Goal: Information Seeking & Learning: Learn about a topic

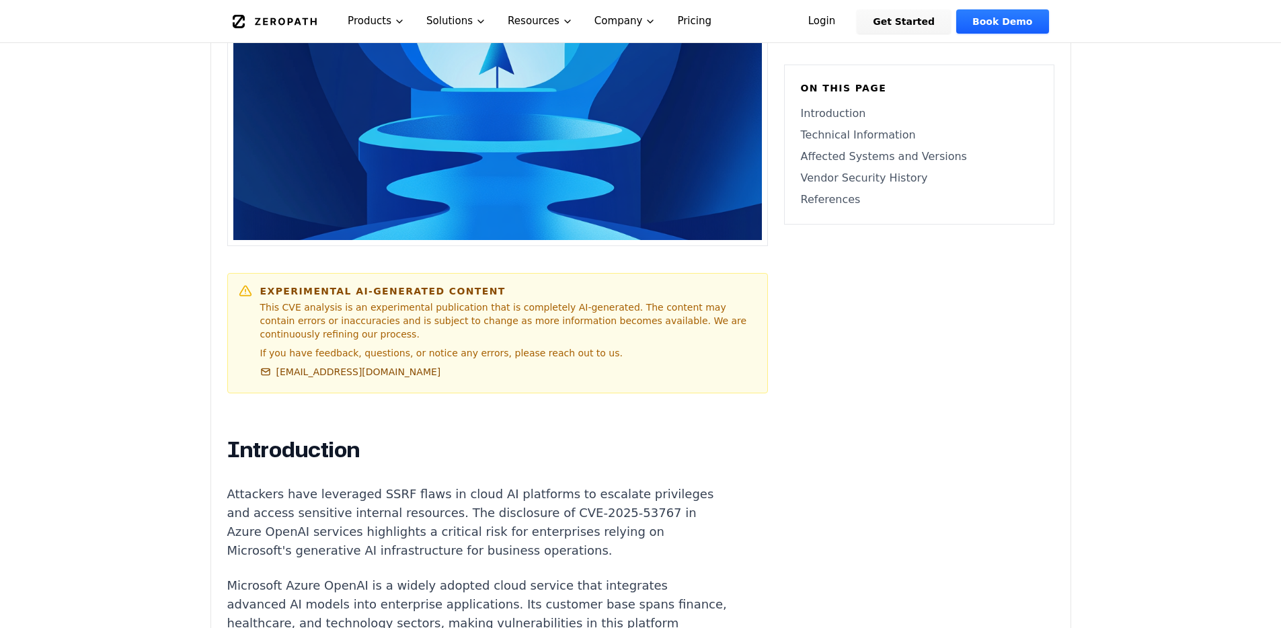
scroll to position [547, 0]
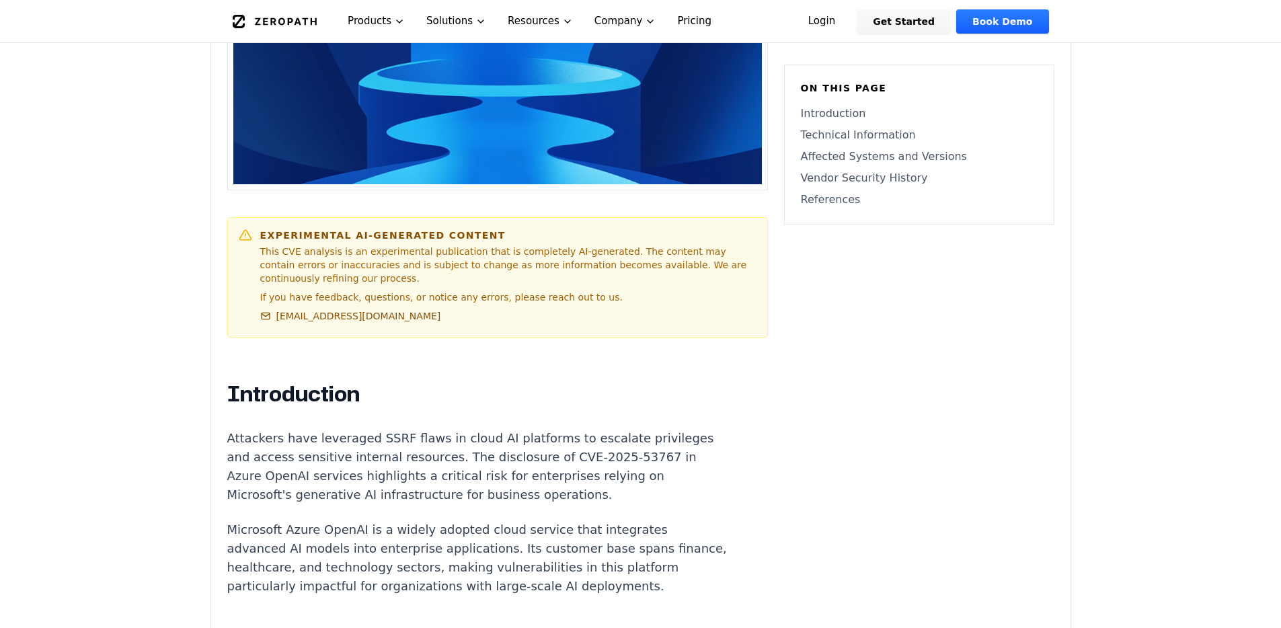
click at [592, 446] on p "Attackers have leveraged SSRF flaws in cloud AI platforms to escalate privilege…" at bounding box center [477, 466] width 500 height 75
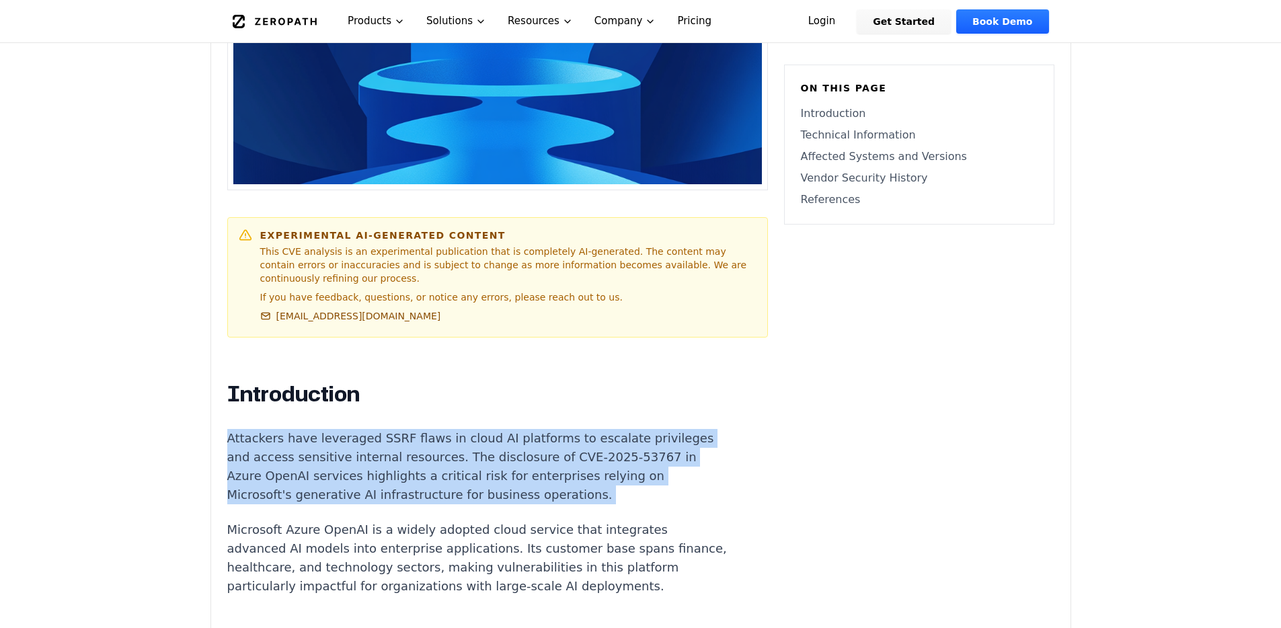
click at [592, 446] on p "Attackers have leveraged SSRF flaws in cloud AI platforms to escalate privilege…" at bounding box center [477, 466] width 500 height 75
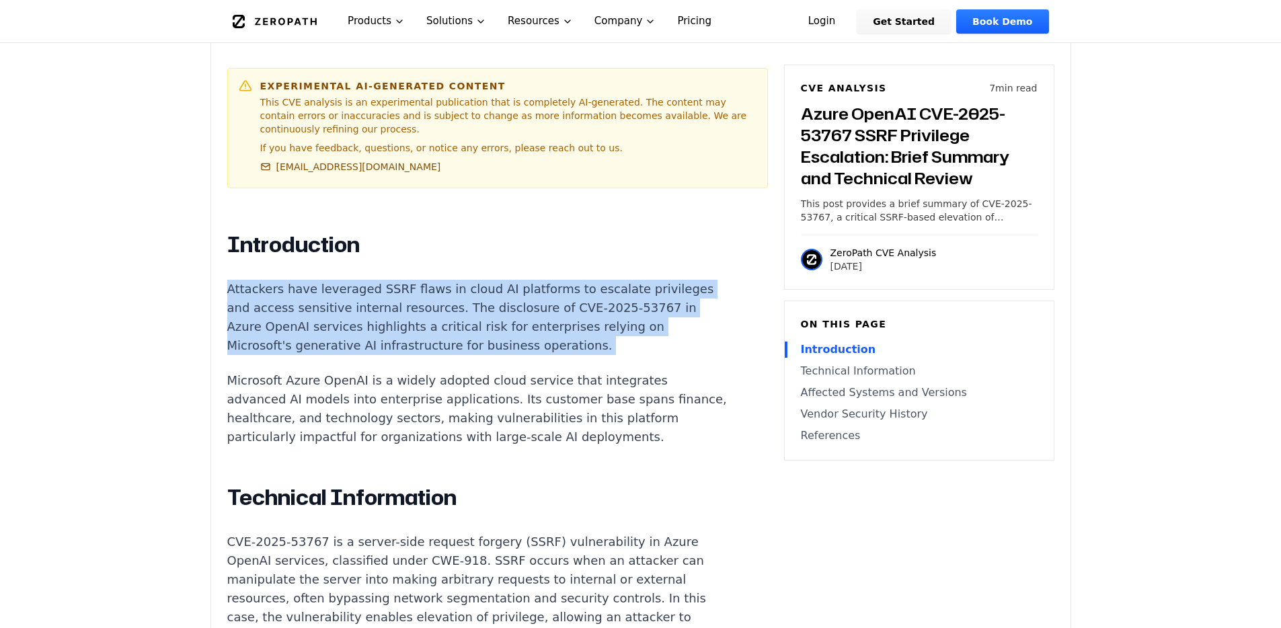
scroll to position [844, 0]
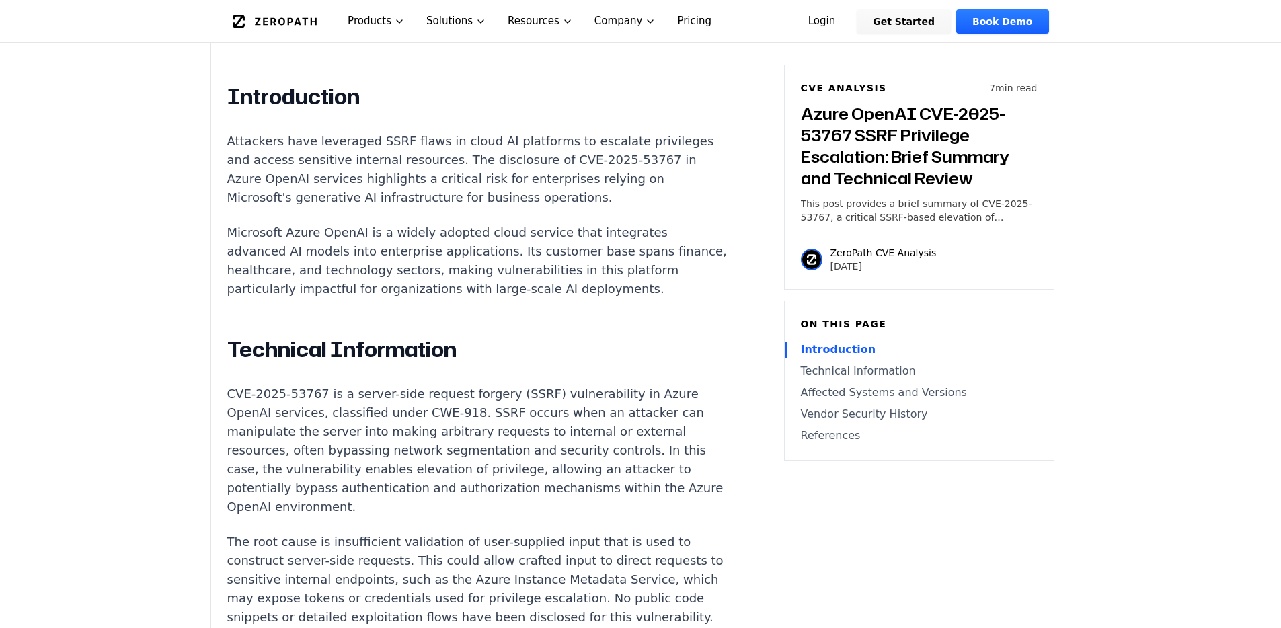
click at [581, 465] on p "CVE-2025-53767 is a server-side request forgery (SSRF) vulnerability in Azure O…" at bounding box center [477, 451] width 500 height 132
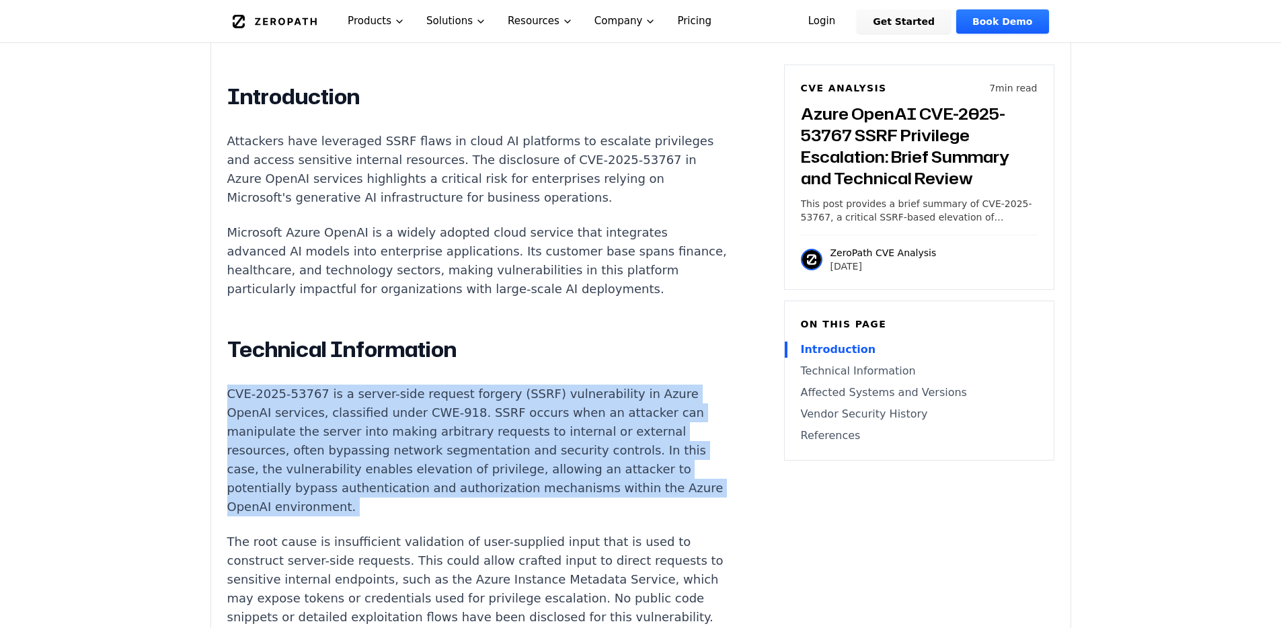
click at [581, 465] on p "CVE-2025-53767 is a server-side request forgery (SSRF) vulnerability in Azure O…" at bounding box center [477, 451] width 500 height 132
click at [522, 475] on p "CVE-2025-53767 is a server-side request forgery (SSRF) vulnerability in Azure O…" at bounding box center [477, 451] width 500 height 132
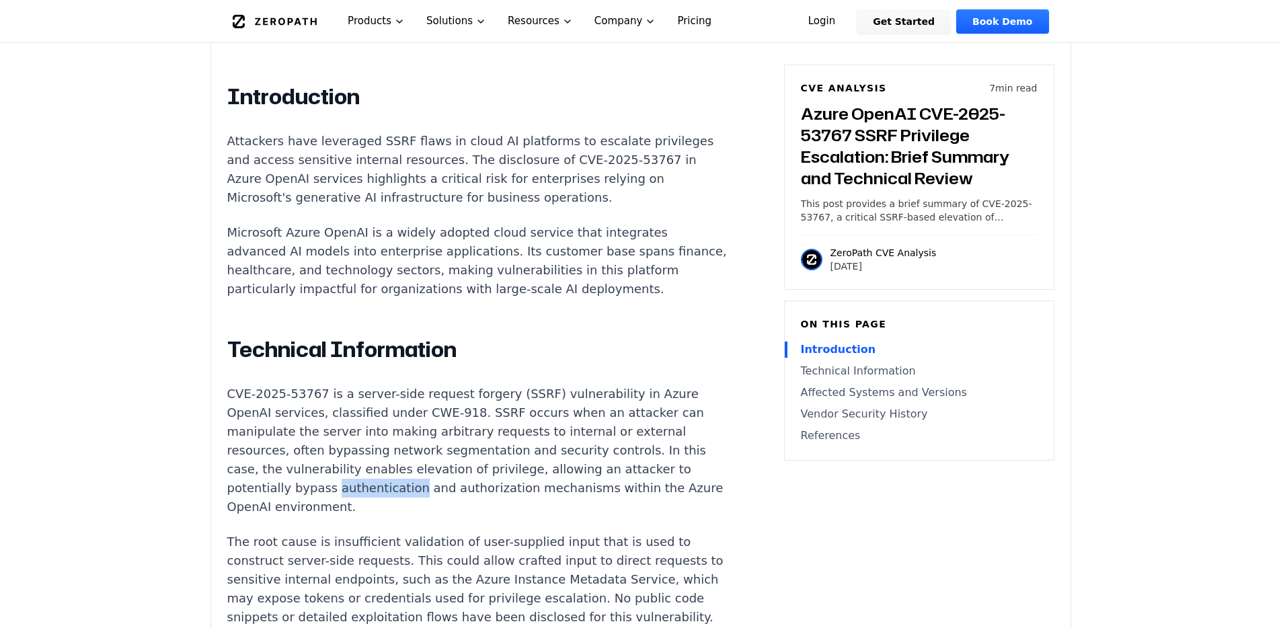
click at [522, 475] on p "CVE-2025-53767 is a server-side request forgery (SSRF) vulnerability in Azure O…" at bounding box center [477, 451] width 500 height 132
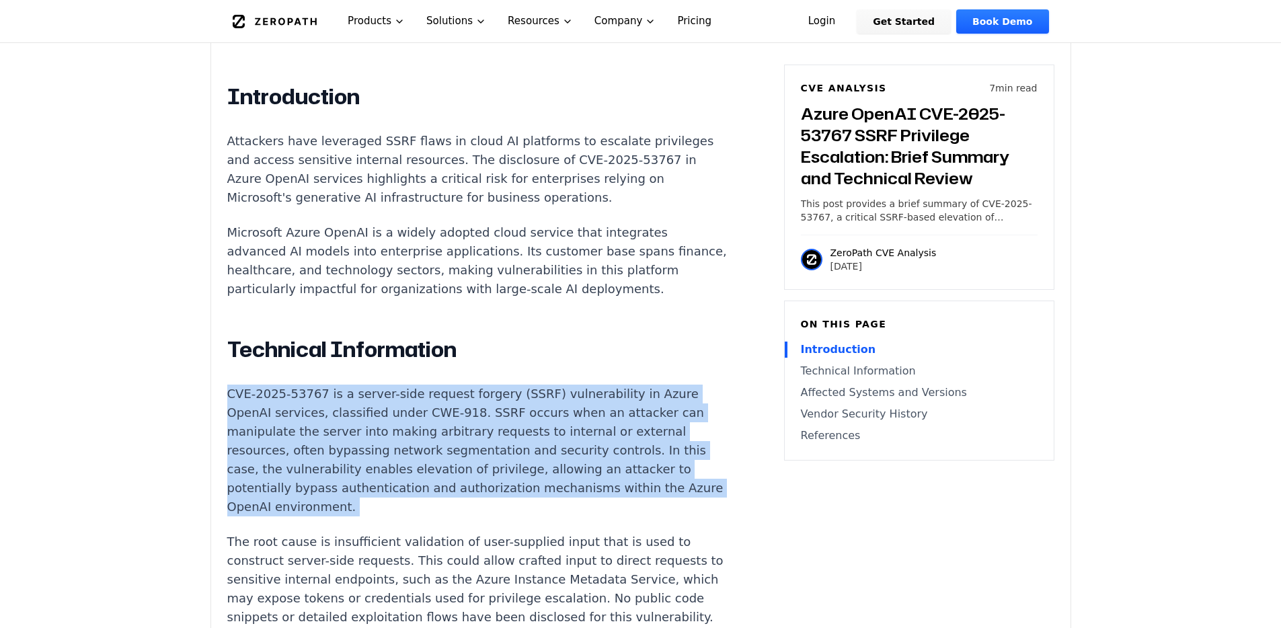
click at [522, 475] on p "CVE-2025-53767 is a server-side request forgery (SSRF) vulnerability in Azure O…" at bounding box center [477, 451] width 500 height 132
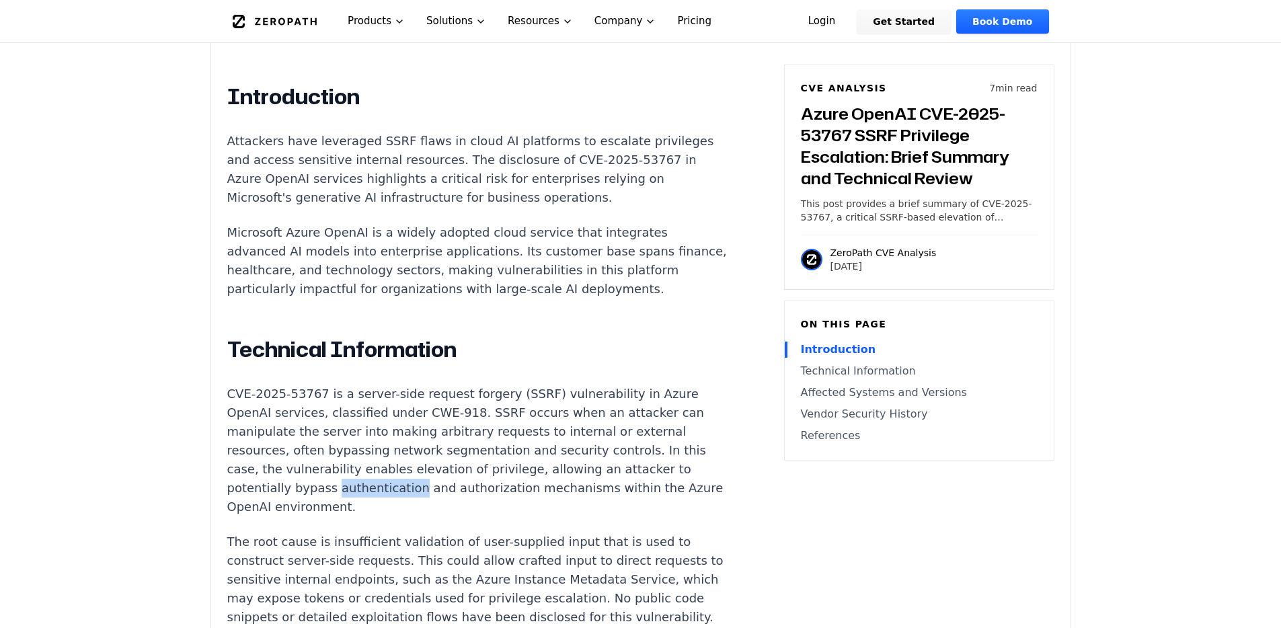
click at [522, 475] on p "CVE-2025-53767 is a server-side request forgery (SSRF) vulnerability in Azure O…" at bounding box center [477, 451] width 500 height 132
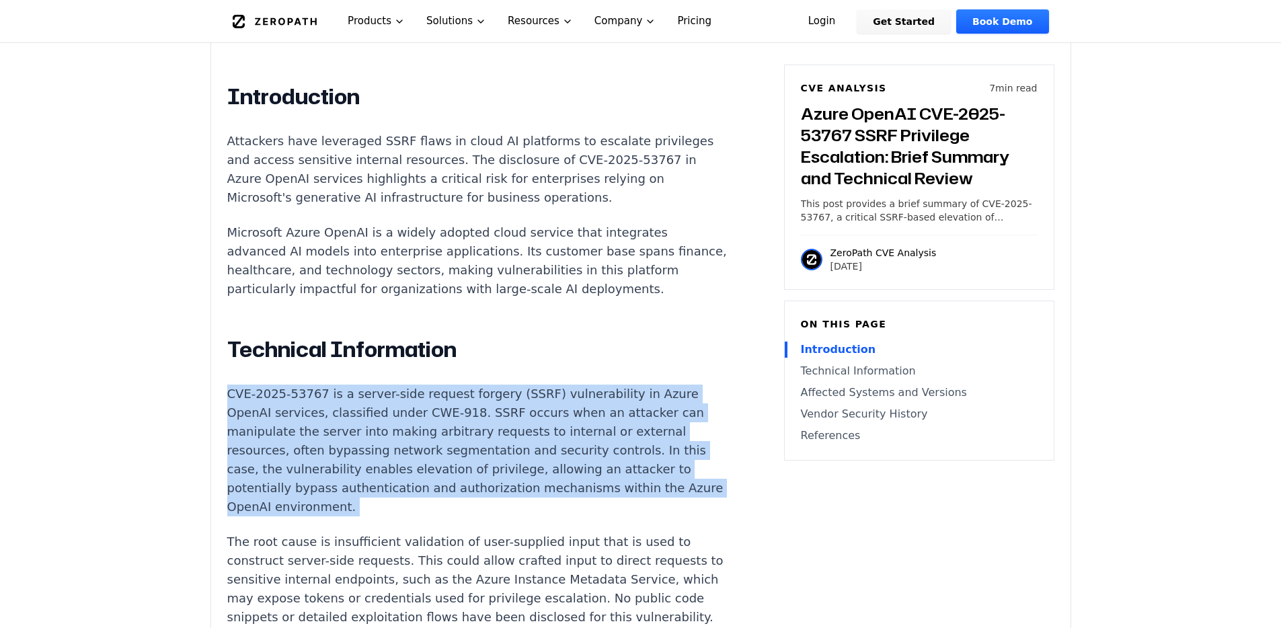
click at [522, 475] on p "CVE-2025-53767 is a server-side request forgery (SSRF) vulnerability in Azure O…" at bounding box center [477, 451] width 500 height 132
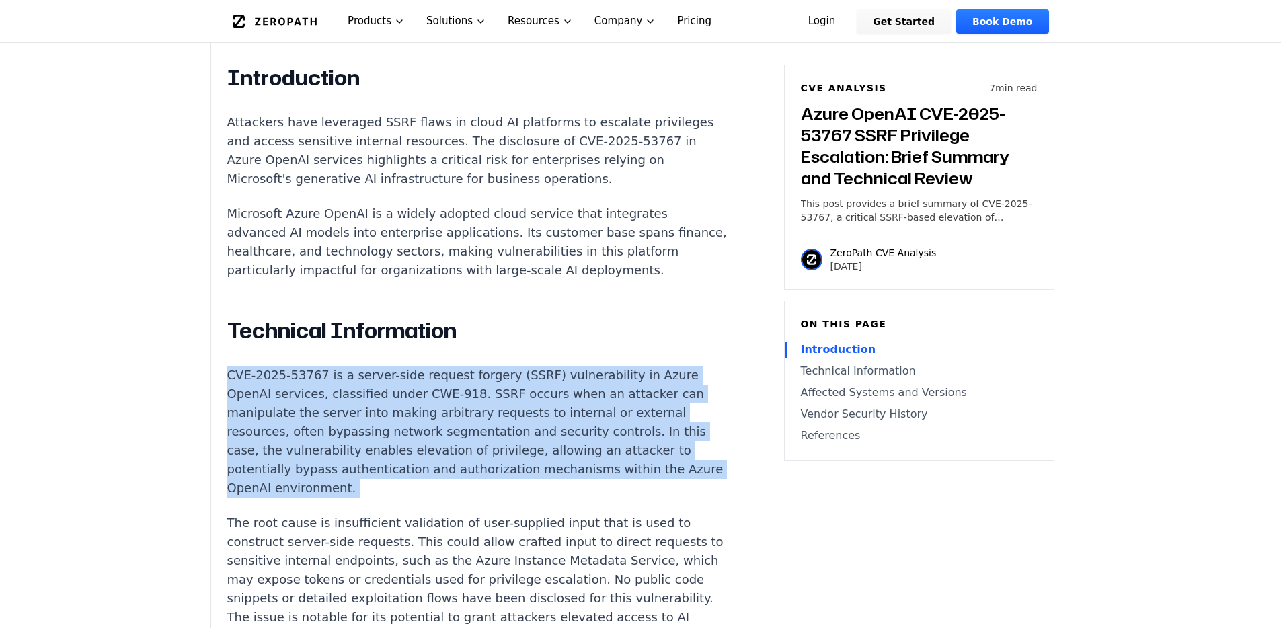
scroll to position [877, 0]
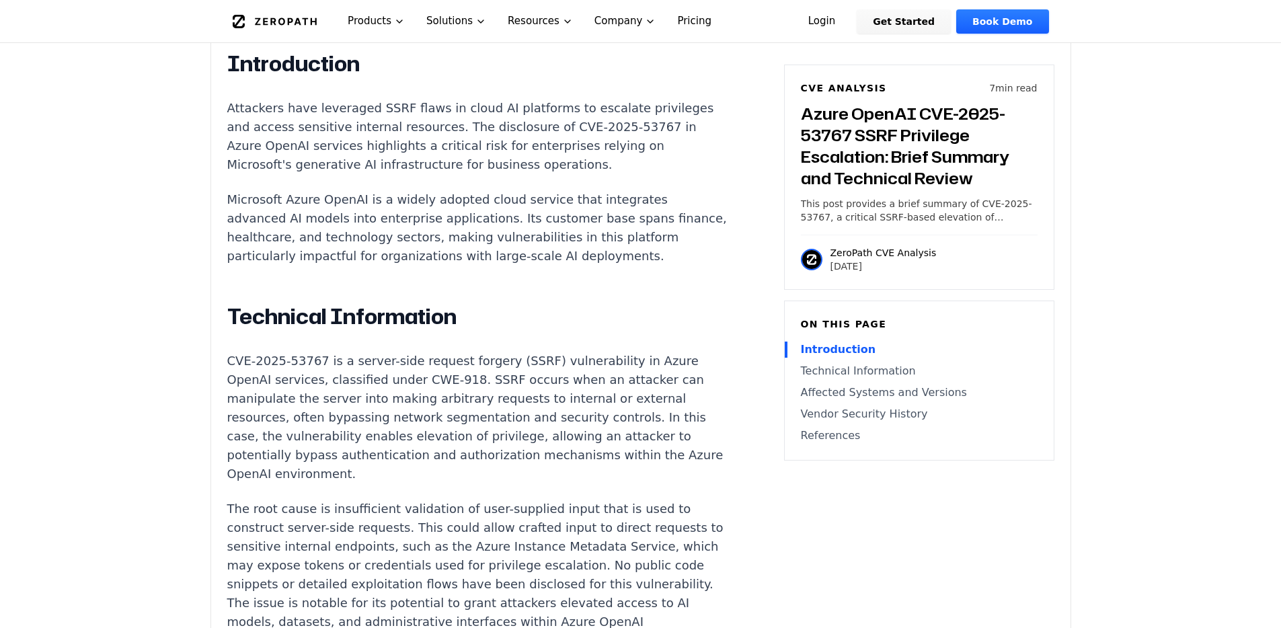
click at [525, 500] on p "The root cause is insufficient validation of user-supplied input that is used t…" at bounding box center [477, 575] width 500 height 151
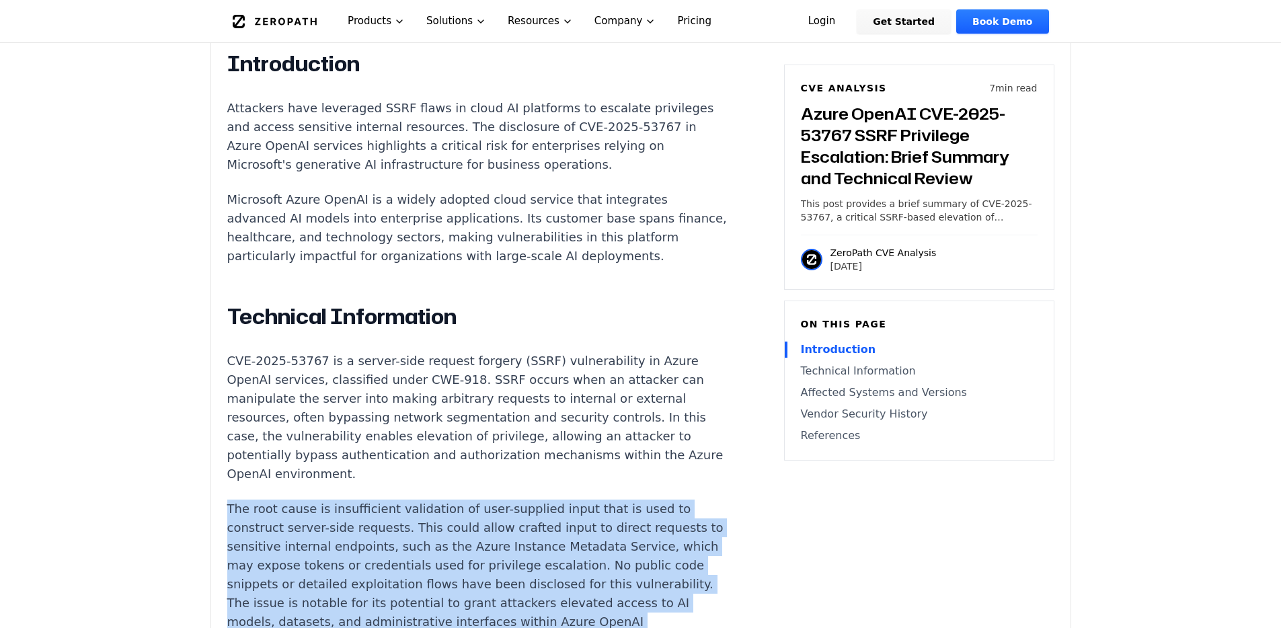
click at [525, 500] on p "The root cause is insufficient validation of user-supplied input that is used t…" at bounding box center [477, 575] width 500 height 151
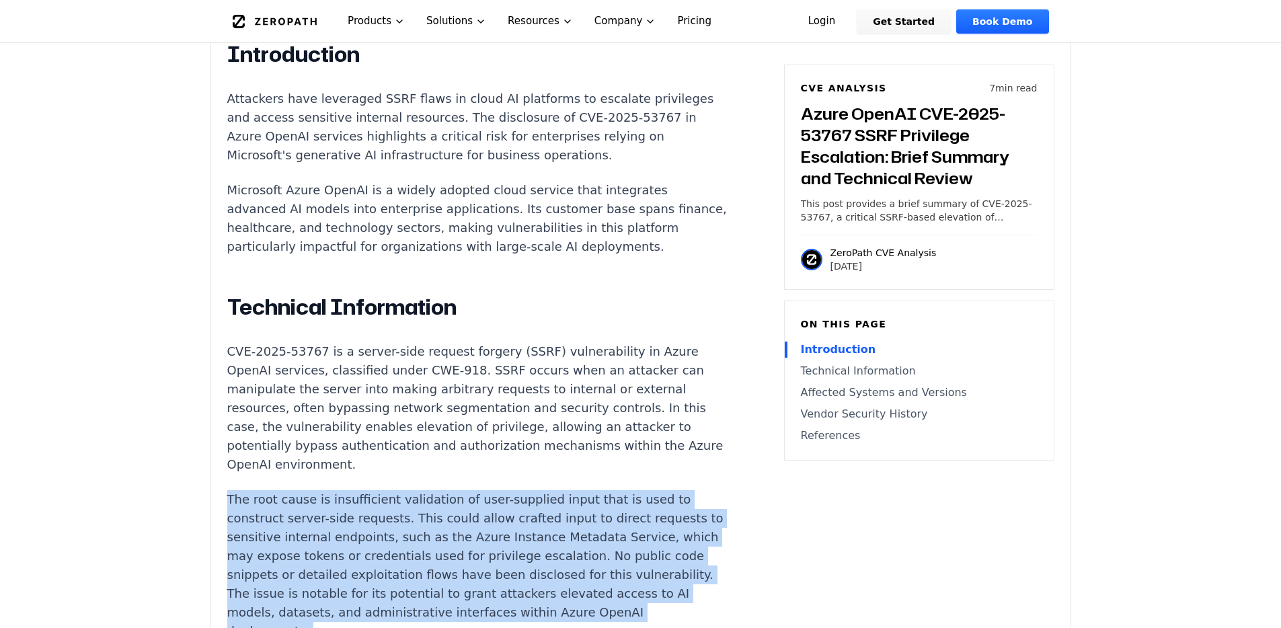
scroll to position [888, 0]
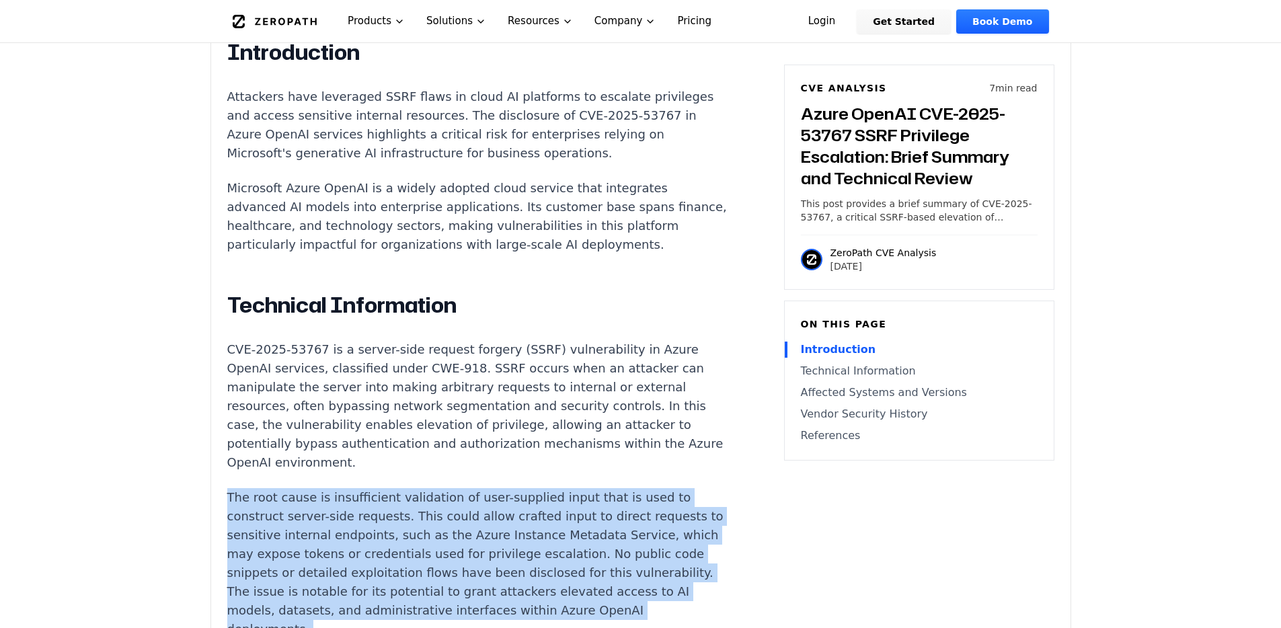
click at [558, 537] on p "The root cause is insufficient validation of user-supplied input that is used t…" at bounding box center [477, 563] width 500 height 151
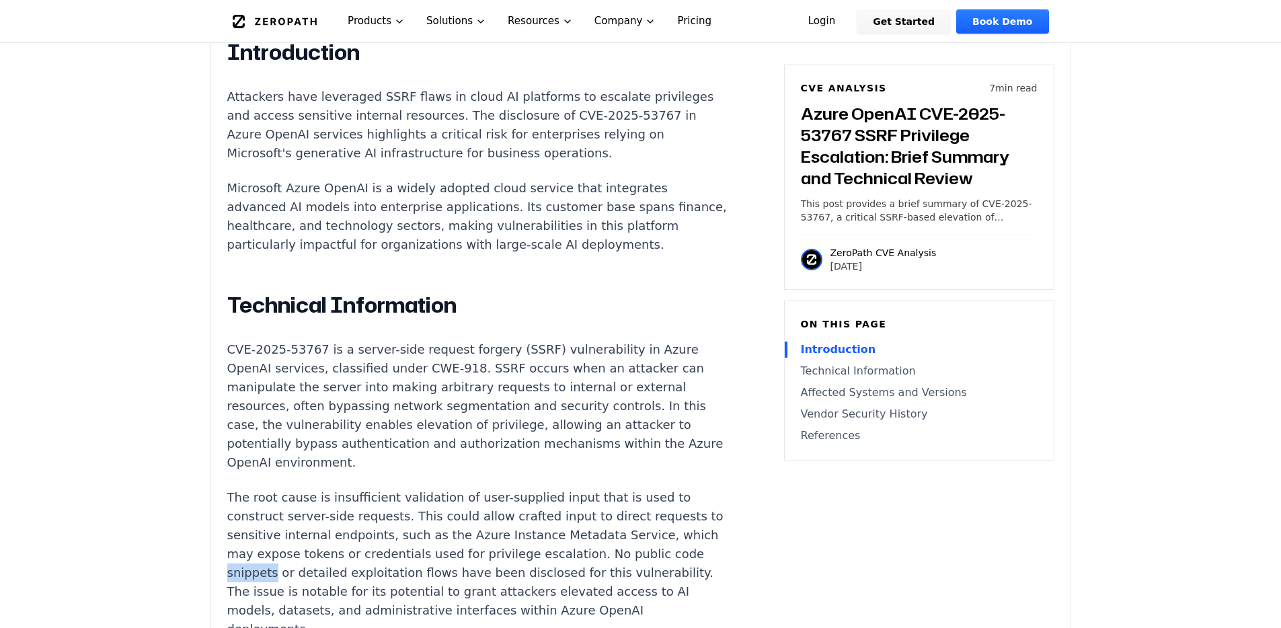
click at [558, 537] on p "The root cause is insufficient validation of user-supplied input that is used t…" at bounding box center [477, 563] width 500 height 151
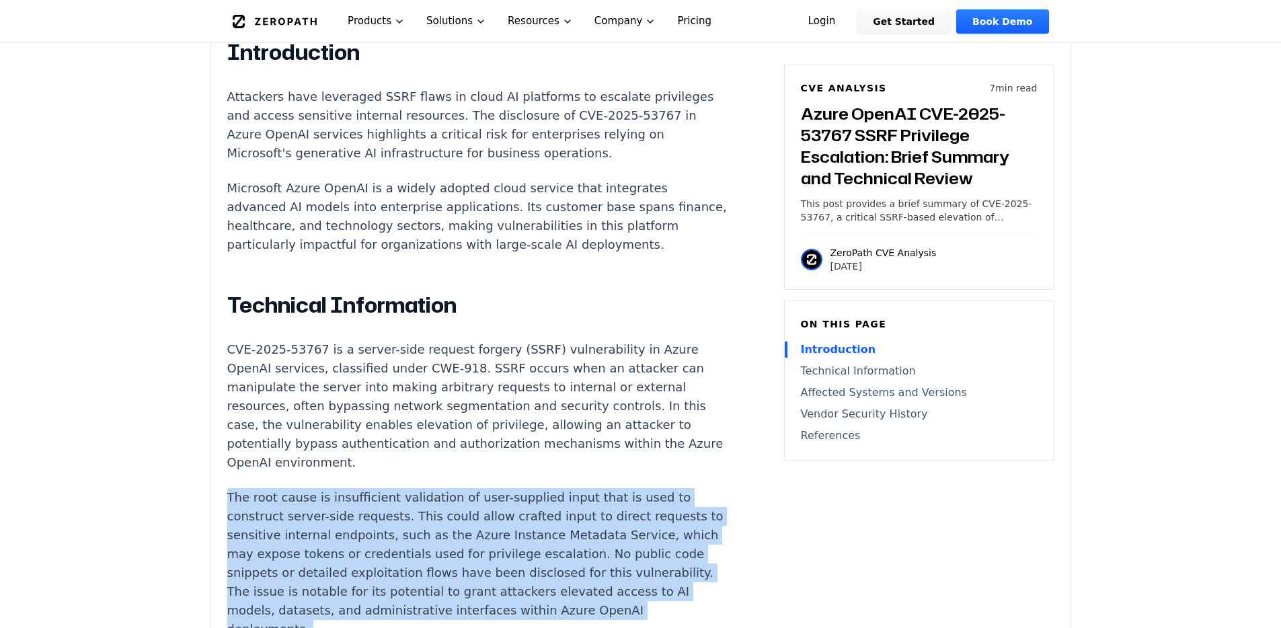
click at [558, 537] on p "The root cause is insufficient validation of user-supplied input that is used t…" at bounding box center [477, 563] width 500 height 151
click at [560, 521] on p "The root cause is insufficient validation of user-supplied input that is used t…" at bounding box center [477, 563] width 500 height 151
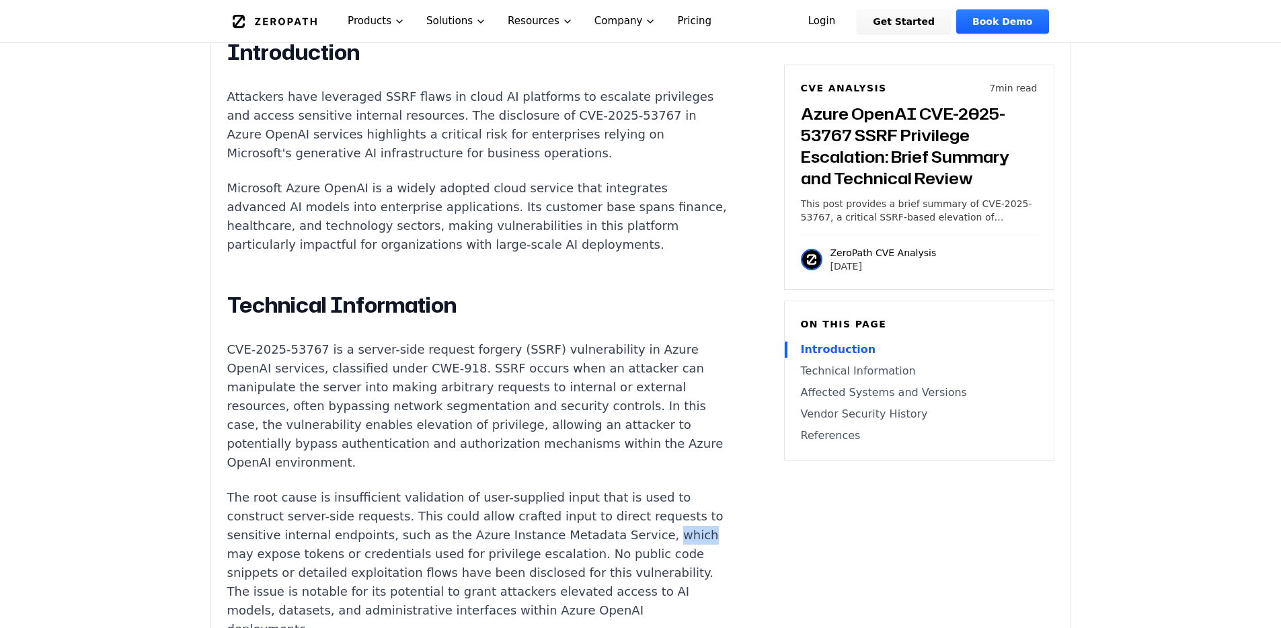
click at [560, 521] on p "The root cause is insufficient validation of user-supplied input that is used t…" at bounding box center [477, 563] width 500 height 151
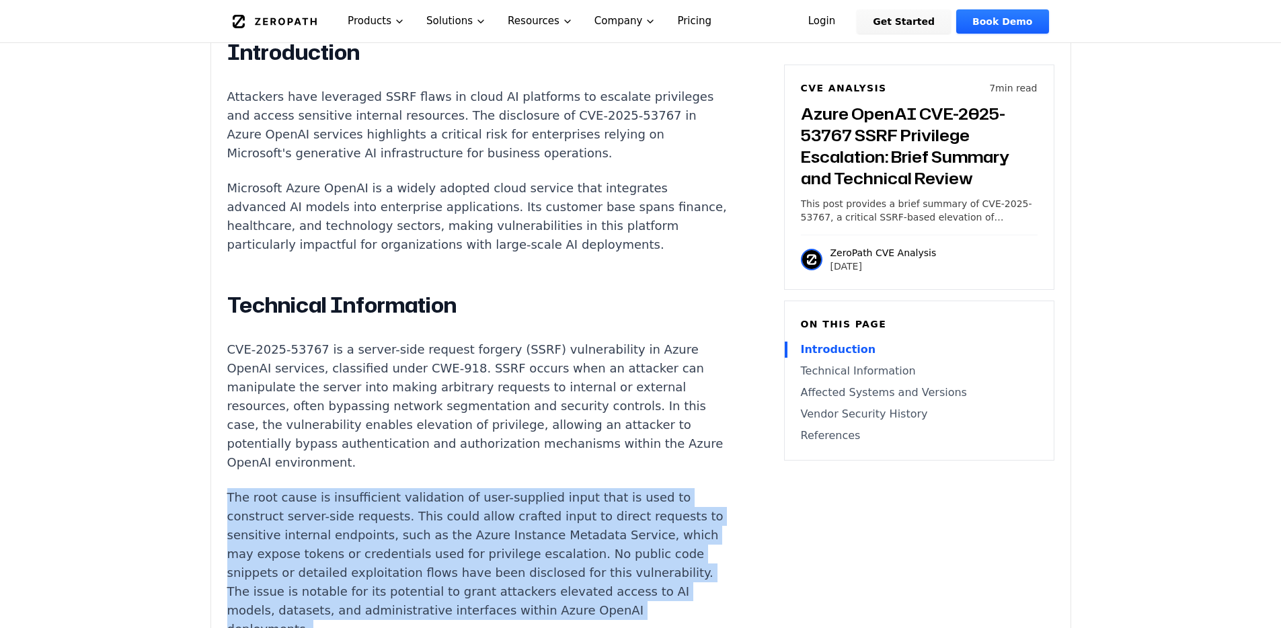
click at [560, 521] on p "The root cause is insufficient validation of user-supplied input that is used t…" at bounding box center [477, 563] width 500 height 151
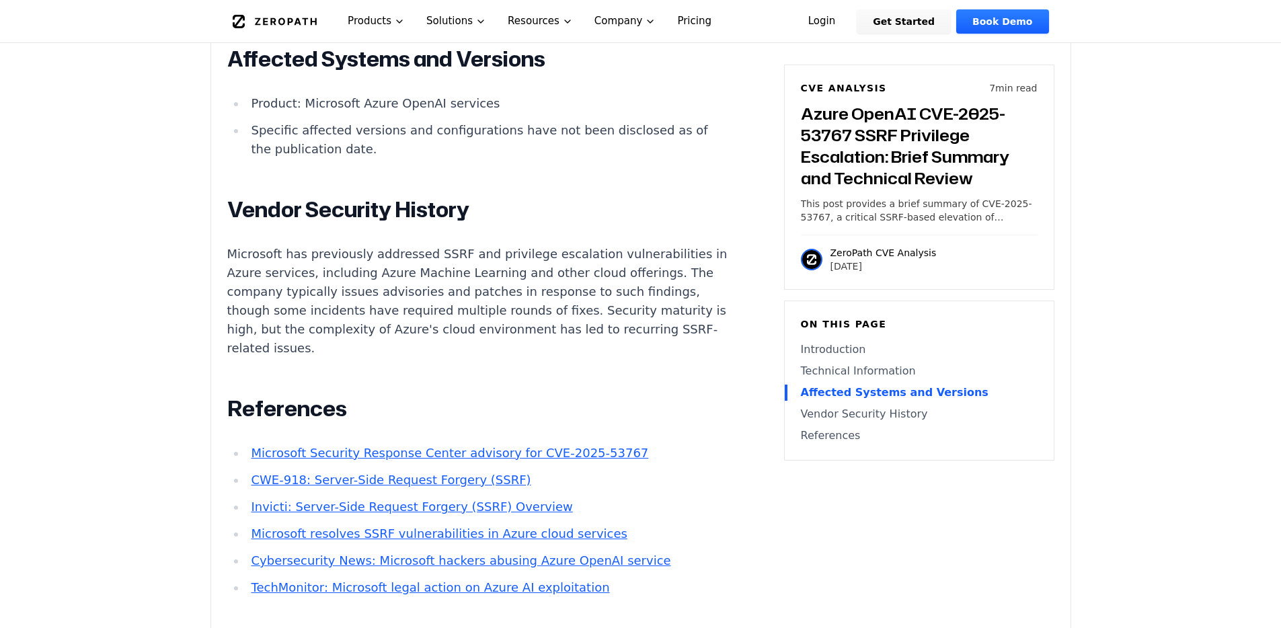
scroll to position [1711, 0]
